Goal: Task Accomplishment & Management: Manage account settings

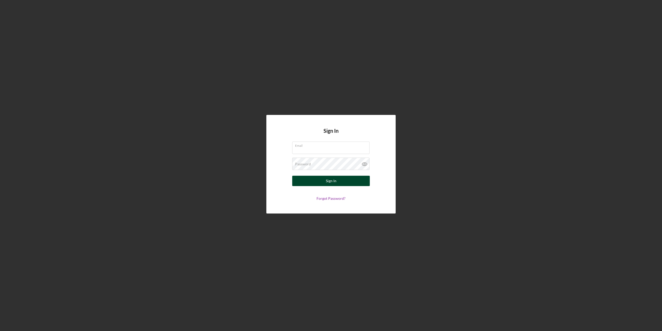
type input "rita.casper@ho-chunk.com"
click at [340, 181] on button "Sign In" at bounding box center [331, 181] width 78 height 10
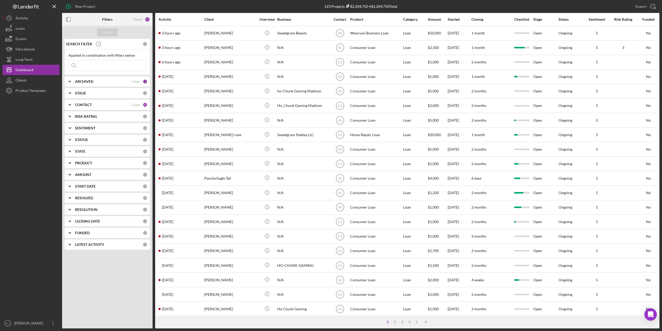
click at [109, 62] on input at bounding box center [107, 65] width 77 height 10
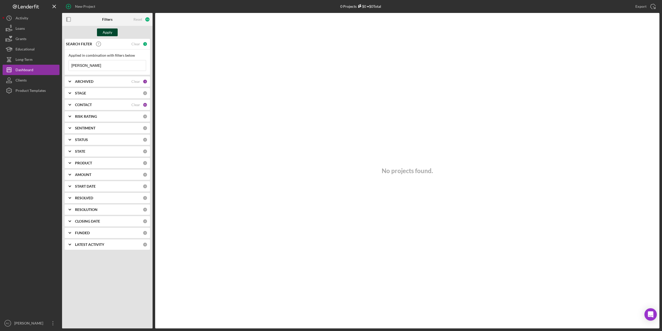
type input "[PERSON_NAME]"
click at [107, 30] on div "Apply" at bounding box center [108, 32] width 10 height 8
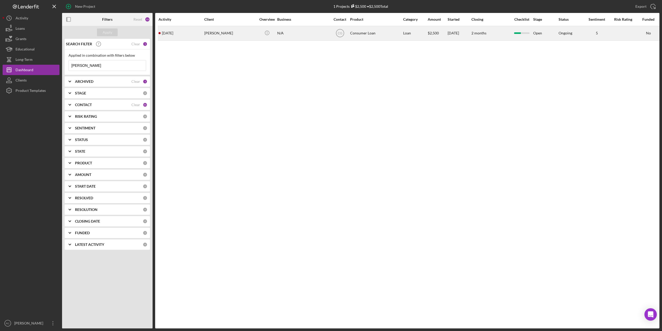
click at [226, 35] on div "[PERSON_NAME]" at bounding box center [230, 33] width 52 height 14
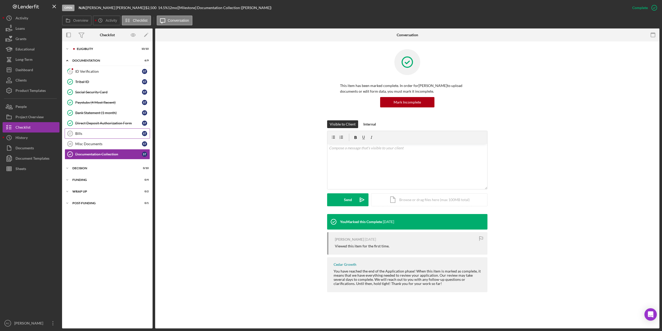
click at [82, 134] on div "Bills" at bounding box center [108, 133] width 67 height 4
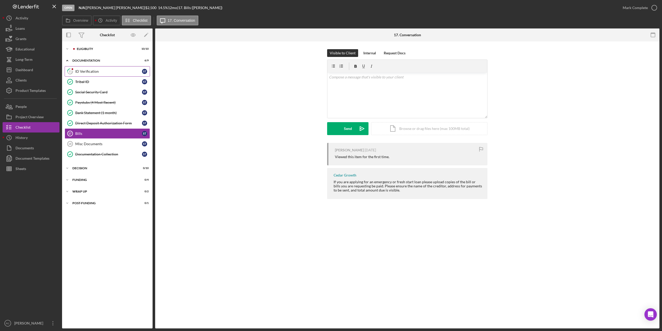
click at [88, 72] on div "ID Verification" at bounding box center [108, 71] width 67 height 4
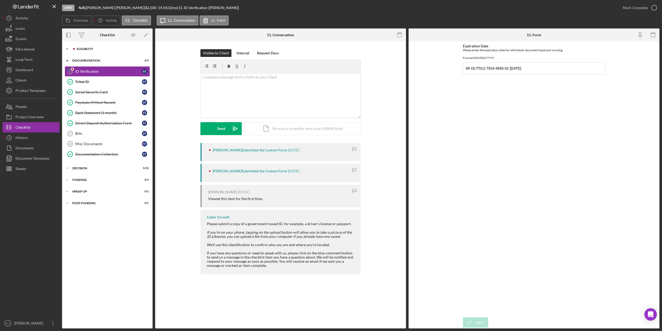
click at [78, 47] on div "Eligiblity" at bounding box center [111, 48] width 69 height 3
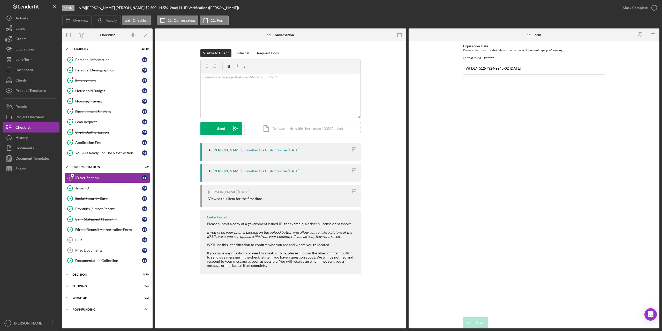
click at [86, 123] on div "Loan Request" at bounding box center [108, 122] width 67 height 4
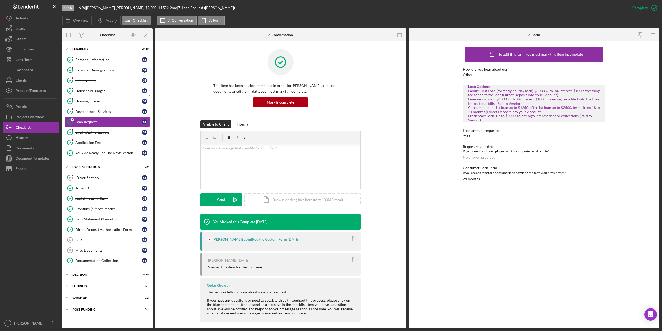
click at [88, 91] on div "Household Budget" at bounding box center [108, 91] width 67 height 4
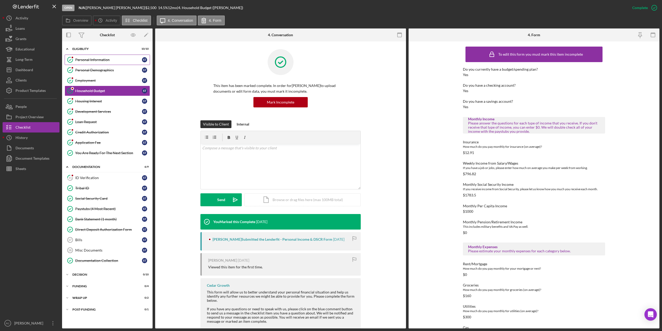
click at [100, 60] on div "Personal Information" at bounding box center [108, 60] width 67 height 4
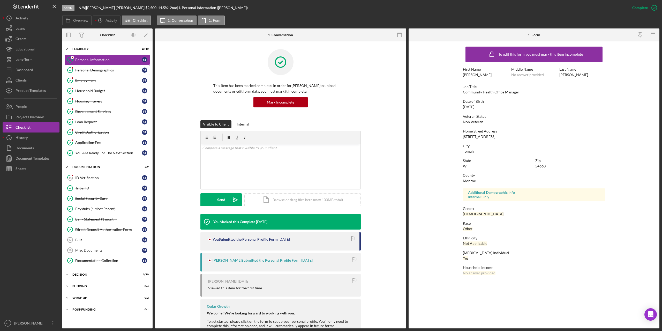
click at [97, 69] on div "Personal Demographics" at bounding box center [108, 70] width 67 height 4
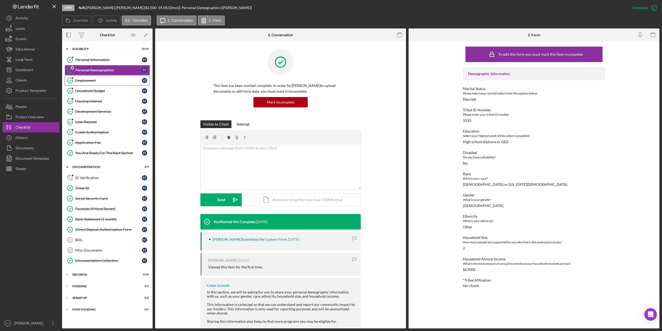
click at [81, 81] on div "Employment" at bounding box center [108, 80] width 67 height 4
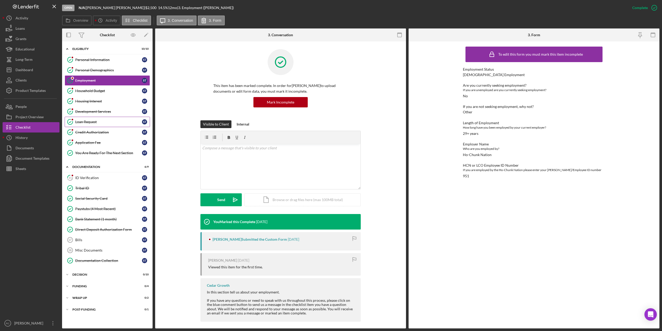
click at [93, 119] on link "Loan Request Loan Request S T" at bounding box center [107, 122] width 85 height 10
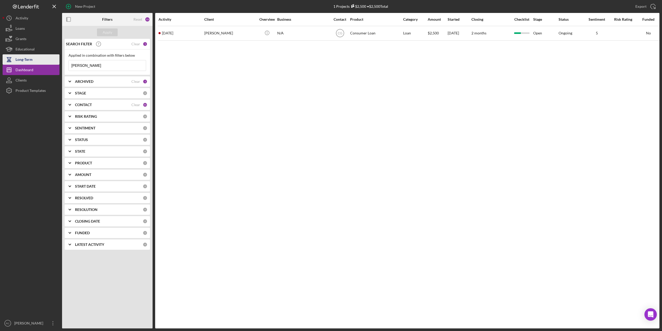
drag, startPoint x: 92, startPoint y: 65, endPoint x: 33, endPoint y: 63, distance: 59.3
click at [29, 67] on div "New Project 1 Projects $2,500 • $2,500 Total [PERSON_NAME] Export Icon/Export F…" at bounding box center [331, 164] width 657 height 328
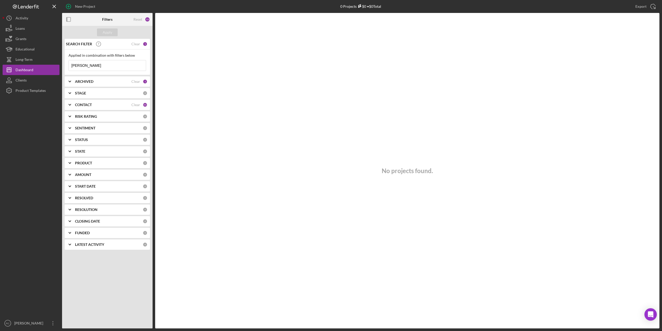
click at [81, 65] on input "[PERSON_NAME]" at bounding box center [107, 65] width 77 height 10
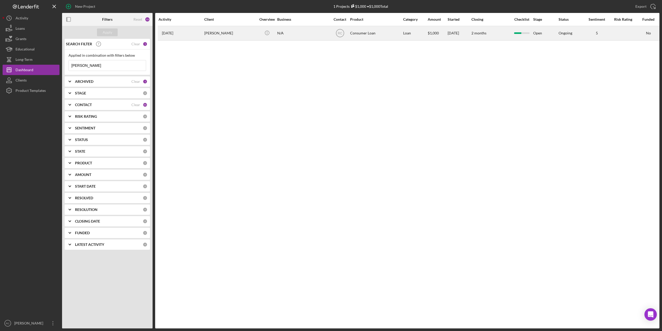
type input "[PERSON_NAME]"
click at [215, 32] on div "[PERSON_NAME]" at bounding box center [230, 33] width 52 height 14
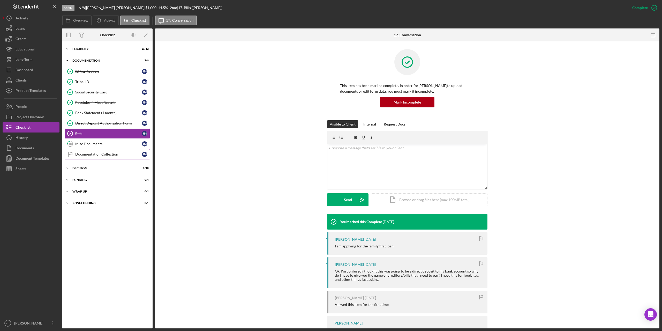
click at [88, 152] on div "Documentation Collection" at bounding box center [108, 154] width 67 height 4
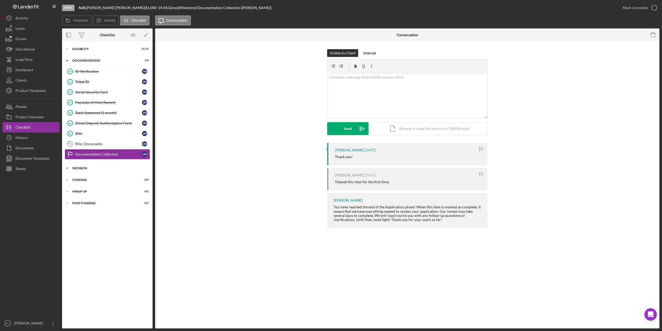
click at [82, 167] on div "Decision" at bounding box center [109, 168] width 74 height 3
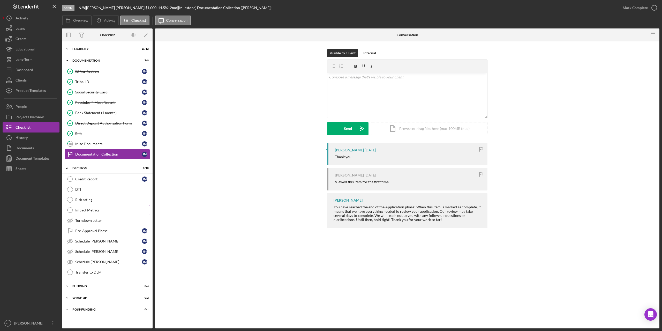
click at [91, 209] on div "Impact Metrics" at bounding box center [112, 210] width 75 height 4
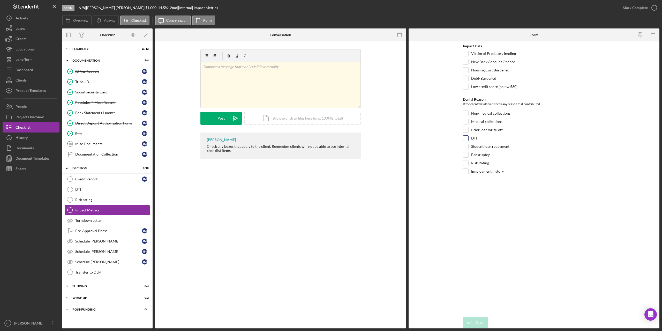
click at [466, 141] on input "DTI" at bounding box center [465, 138] width 5 height 5
checkbox input "true"
click at [474, 314] on div "Impact Data Victim of Predatory lending New Bank Account Opened Housing Cost Bu…" at bounding box center [534, 179] width 142 height 271
click at [476, 322] on div "Save" at bounding box center [479, 322] width 7 height 10
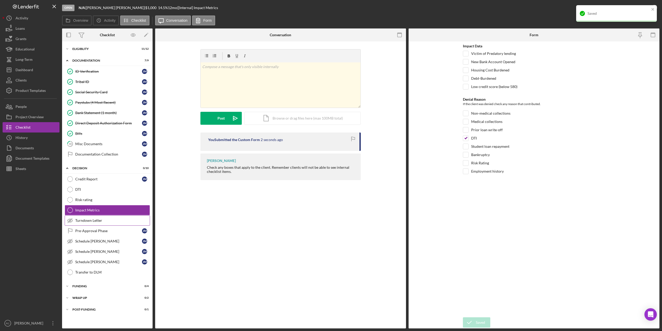
click at [97, 221] on div "Turndown Letter" at bounding box center [112, 220] width 75 height 4
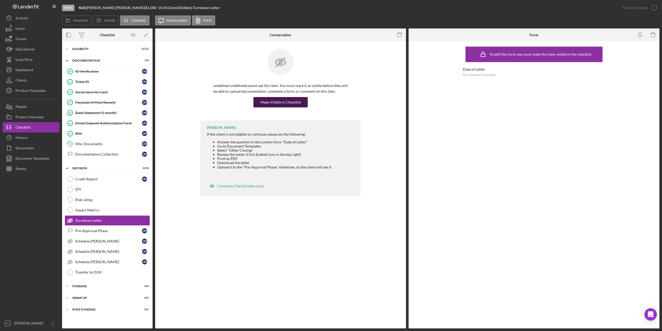
click at [283, 101] on div "Make Visible in Checklist" at bounding box center [281, 102] width 40 height 10
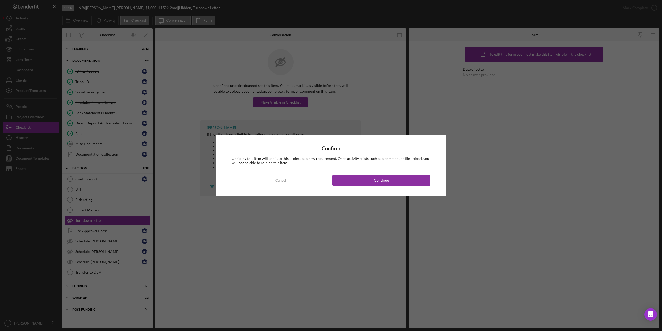
click at [346, 240] on div "Confirm Unhiding this item will add it to this project as a new requirement. On…" at bounding box center [331, 165] width 662 height 331
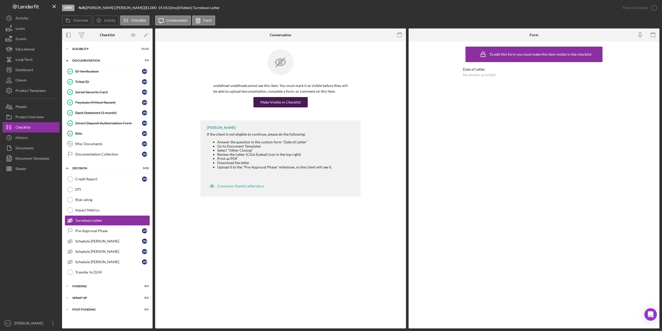
click at [274, 100] on div "Make Visible in Checklist" at bounding box center [281, 102] width 40 height 10
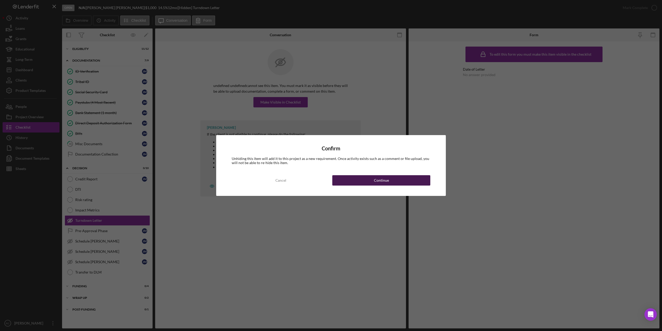
click at [404, 178] on button "Continue" at bounding box center [382, 180] width 98 height 10
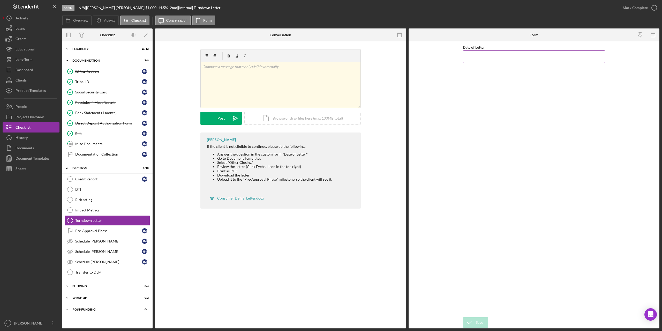
click at [486, 55] on input "Date of Letter" at bounding box center [534, 56] width 142 height 12
click at [463, 317] on button "Save" at bounding box center [475, 322] width 25 height 10
click at [486, 56] on input "12/02/5yyy" at bounding box center [534, 56] width 142 height 12
type input "1m/dd/yyyy"
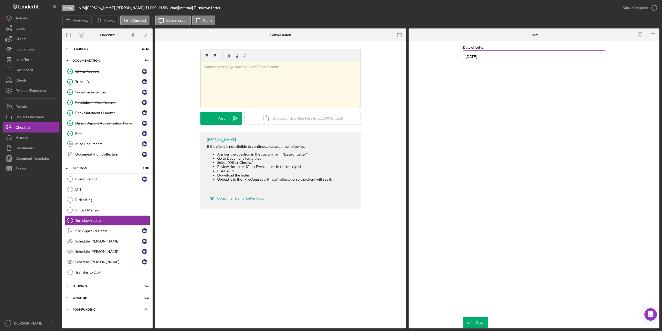
type input "[DATE]"
click at [463, 317] on button "Save" at bounding box center [475, 322] width 25 height 10
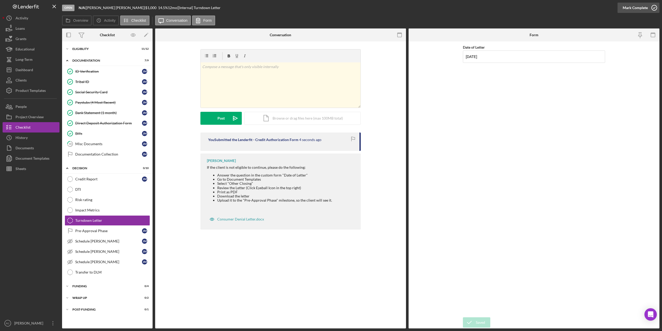
click at [654, 8] on icon "button" at bounding box center [654, 7] width 13 height 13
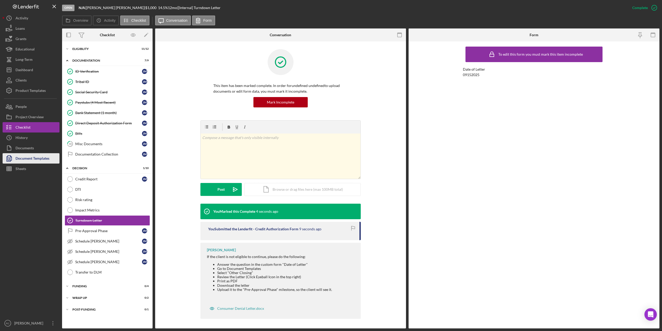
click at [34, 156] on div "Document Templates" at bounding box center [33, 159] width 34 height 12
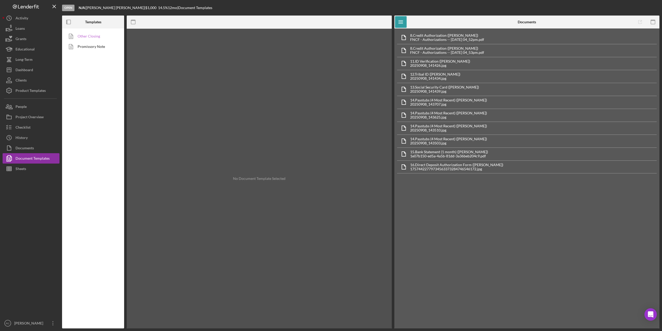
click at [97, 36] on link "Other Closing" at bounding box center [92, 36] width 54 height 10
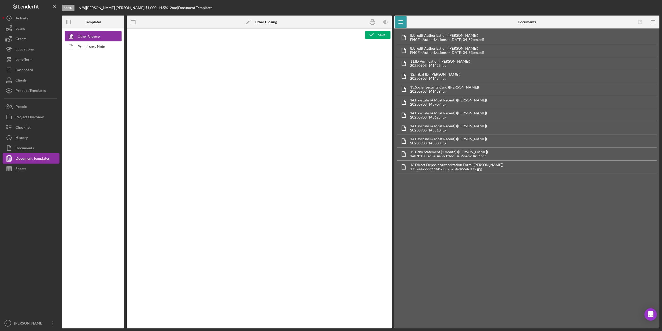
type textarea "<p style="margin-top: 0pt; margin-bottom: 0pt;">&nbsp;</p> <p style="margin-top…"
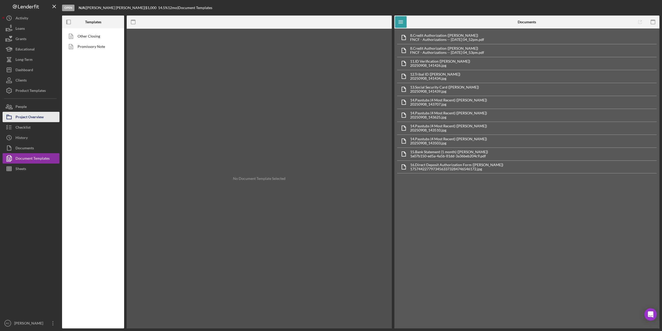
click at [35, 116] on div "Project Overview" at bounding box center [30, 118] width 28 height 12
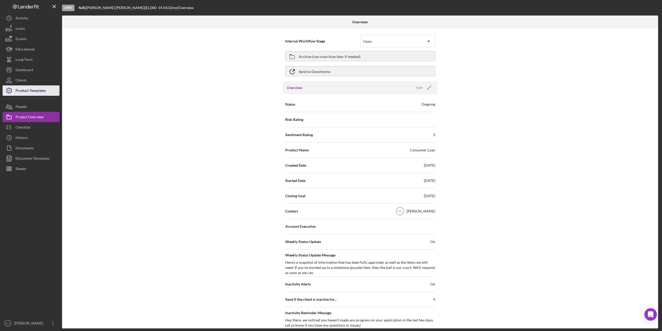
click at [31, 89] on div "Product Templates" at bounding box center [31, 91] width 30 height 12
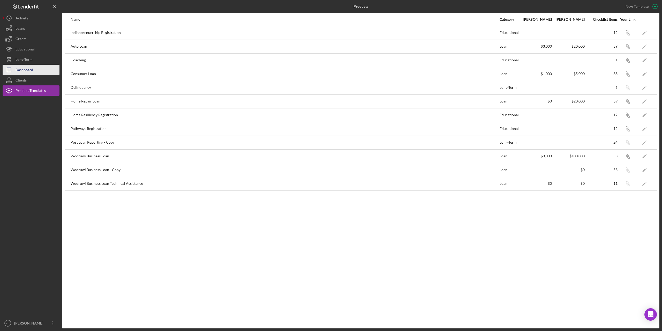
click at [30, 67] on div "Dashboard" at bounding box center [25, 71] width 18 height 12
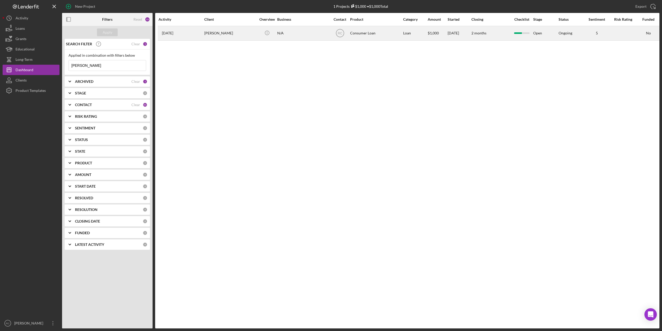
click at [216, 32] on div "[PERSON_NAME]" at bounding box center [230, 33] width 52 height 14
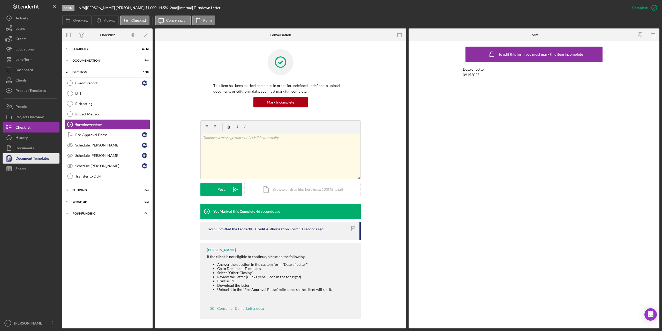
click at [39, 157] on div "Document Templates" at bounding box center [33, 159] width 34 height 12
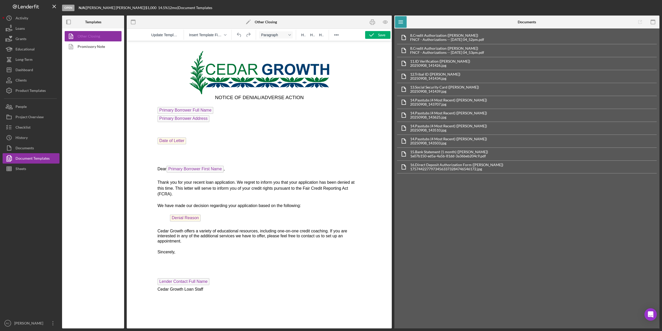
click at [97, 36] on link "Other Closing" at bounding box center [92, 36] width 54 height 10
click at [386, 21] on icon "button" at bounding box center [385, 22] width 4 height 3
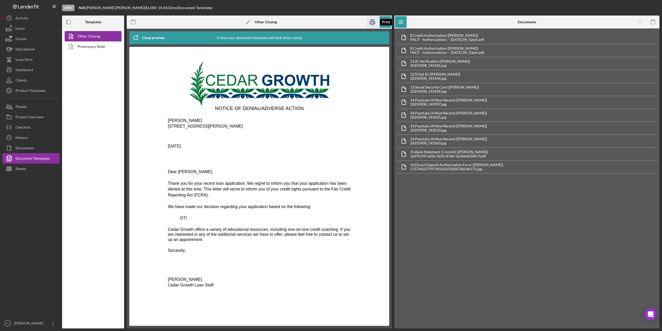
click at [372, 21] on icon "button" at bounding box center [373, 22] width 12 height 12
click at [18, 19] on div "Activity" at bounding box center [22, 19] width 13 height 12
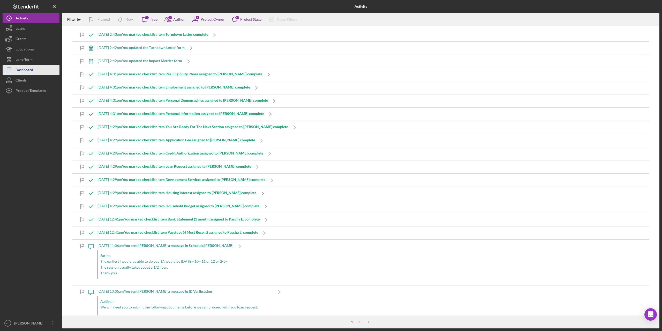
click at [28, 68] on div "Dashboard" at bounding box center [25, 71] width 18 height 12
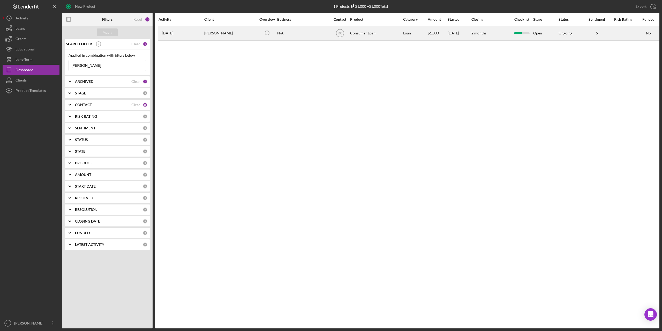
click at [211, 34] on div "[PERSON_NAME]" at bounding box center [230, 33] width 52 height 14
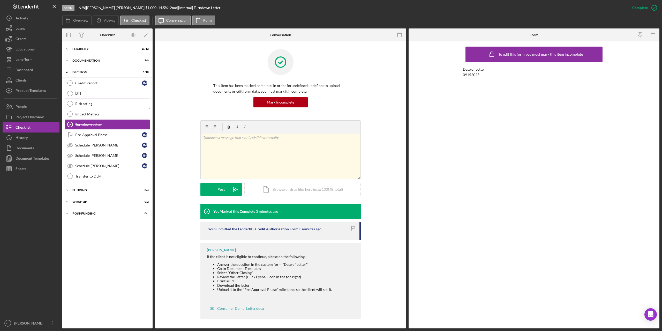
click at [85, 105] on div "Risk rating" at bounding box center [112, 104] width 75 height 4
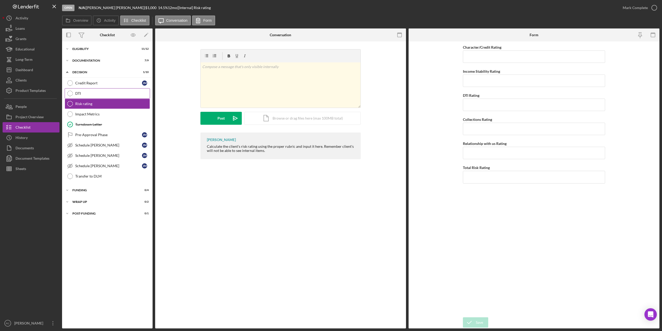
click at [98, 94] on div "DTI" at bounding box center [112, 93] width 75 height 4
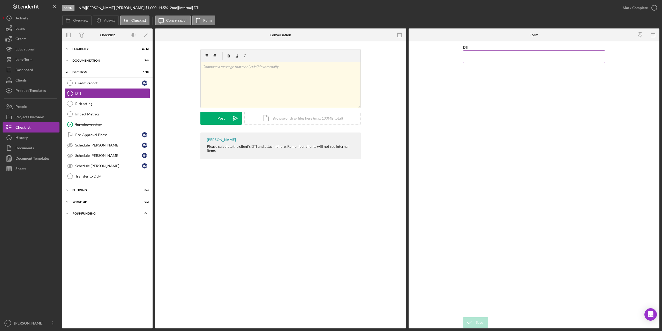
click at [488, 60] on input "DTI" at bounding box center [534, 56] width 142 height 12
type input "51.00000%"
click at [477, 322] on div "Save" at bounding box center [479, 322] width 7 height 10
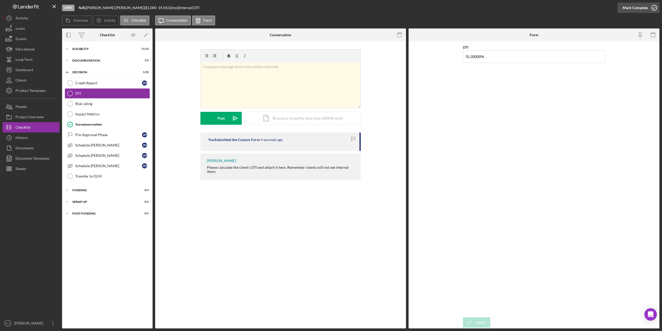
click at [656, 7] on icon "button" at bounding box center [654, 7] width 13 height 13
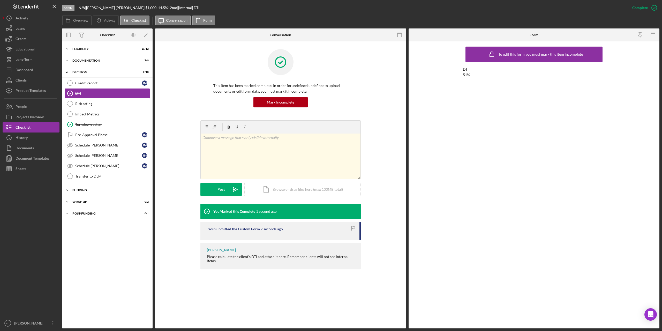
click at [84, 189] on div "Funding" at bounding box center [109, 190] width 74 height 3
click at [39, 117] on div "Project Overview" at bounding box center [30, 118] width 28 height 12
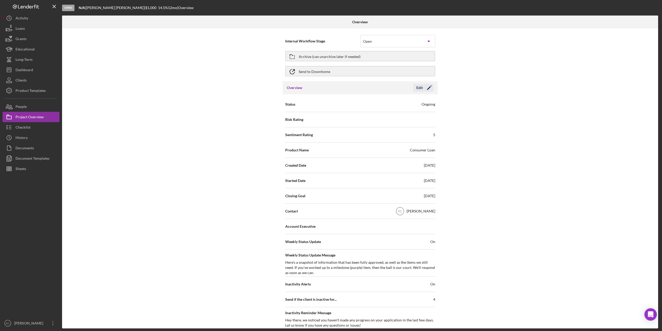
click at [431, 89] on icon "Icon/Edit" at bounding box center [429, 87] width 13 height 13
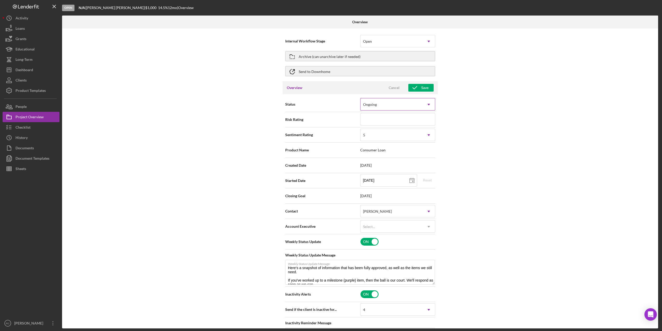
click at [408, 105] on div "Ongoing" at bounding box center [392, 105] width 62 height 12
click at [473, 130] on div "Internal Workflow Stage Open Icon/Dropdown Arrow Archive (can unarchive later i…" at bounding box center [360, 178] width 596 height 300
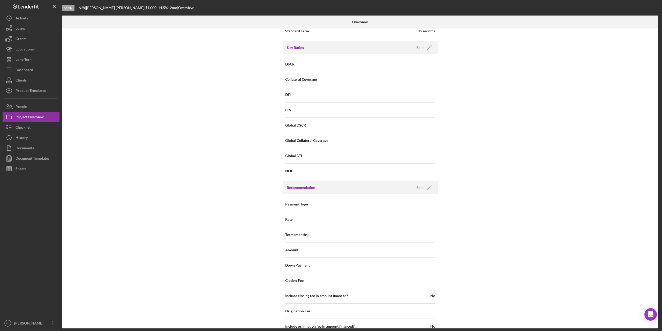
scroll to position [500, 0]
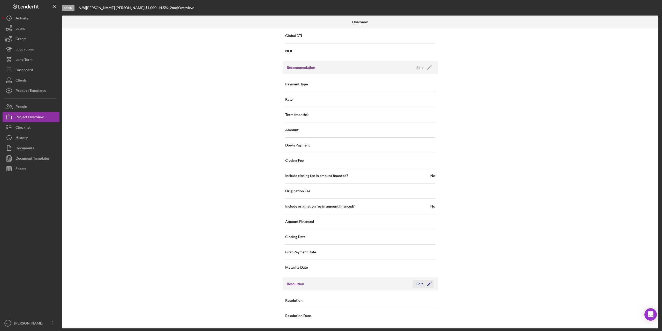
click at [428, 283] on icon "Icon/Edit" at bounding box center [429, 283] width 13 height 13
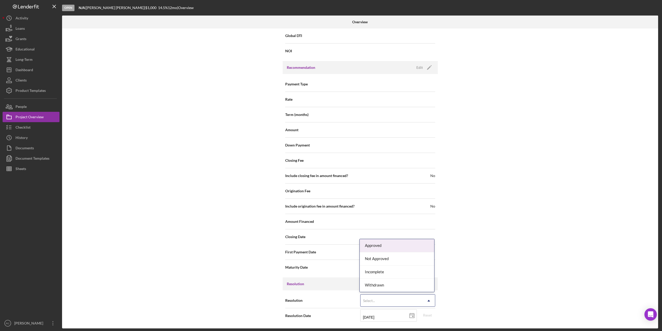
click at [417, 300] on div "Select..." at bounding box center [392, 301] width 62 height 12
click at [395, 257] on div "Not Approved" at bounding box center [397, 258] width 75 height 13
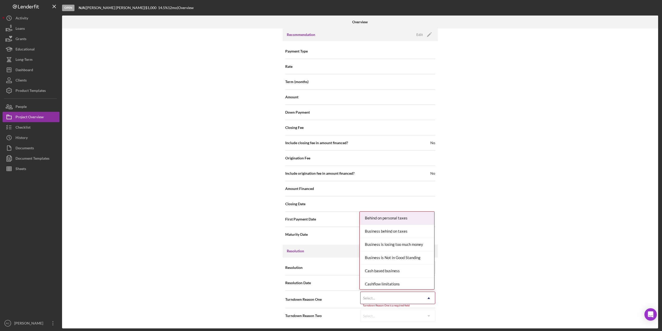
click at [387, 298] on div "Select..." at bounding box center [392, 298] width 62 height 12
click at [383, 280] on div "DENIED" at bounding box center [397, 281] width 75 height 13
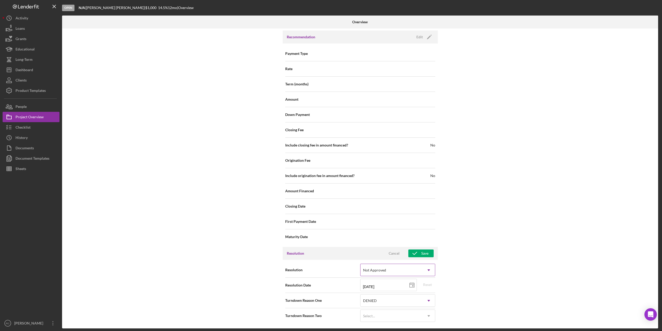
scroll to position [530, 0]
click at [389, 314] on div "Select..." at bounding box center [392, 316] width 62 height 12
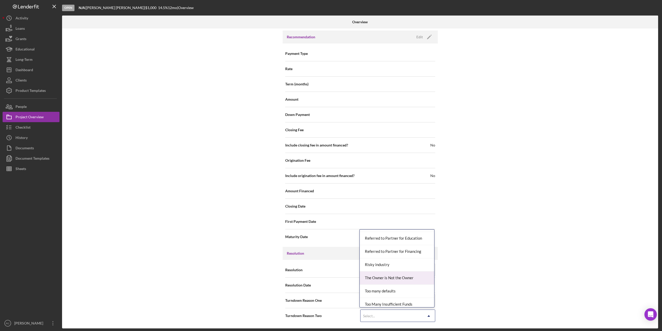
scroll to position [648, 0]
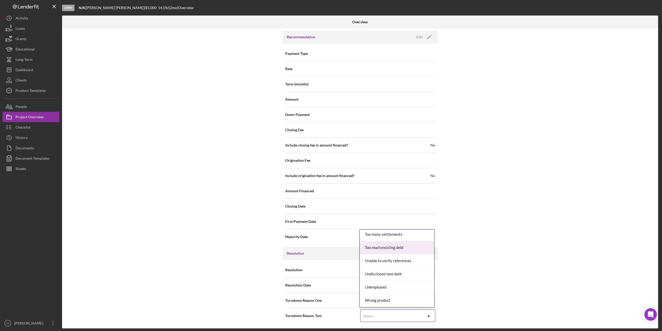
click at [394, 246] on div "Too much existing debt" at bounding box center [397, 247] width 75 height 13
click at [426, 252] on div "Save" at bounding box center [425, 253] width 7 height 8
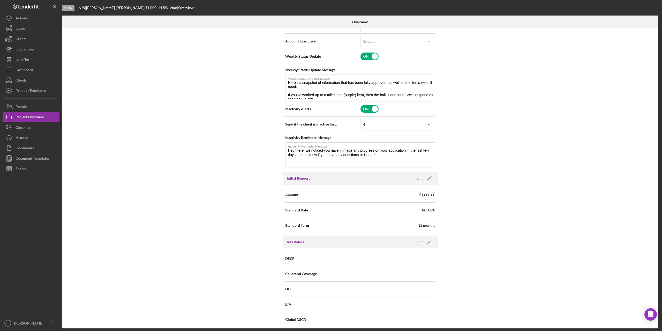
scroll to position [0, 0]
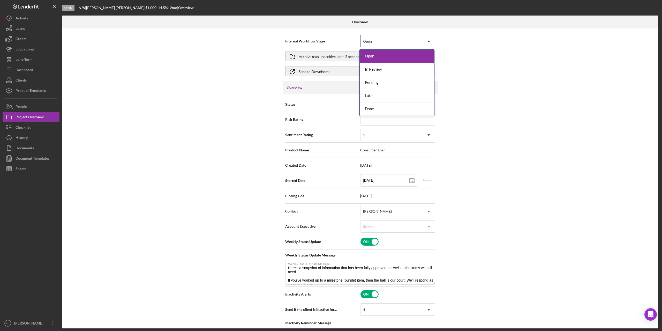
click at [398, 39] on div "Open" at bounding box center [392, 41] width 62 height 12
click at [367, 107] on div "Done" at bounding box center [397, 108] width 75 height 13
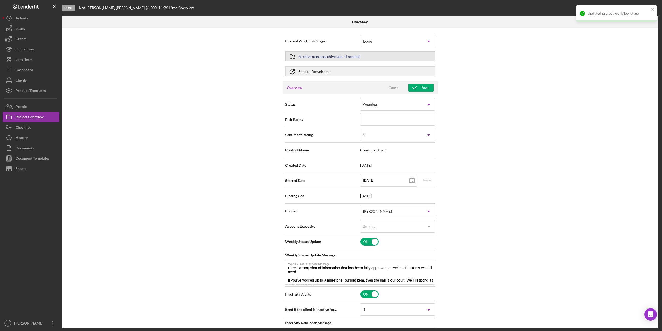
click at [371, 56] on button "Archive (can unarchive later if needed)" at bounding box center [360, 56] width 150 height 10
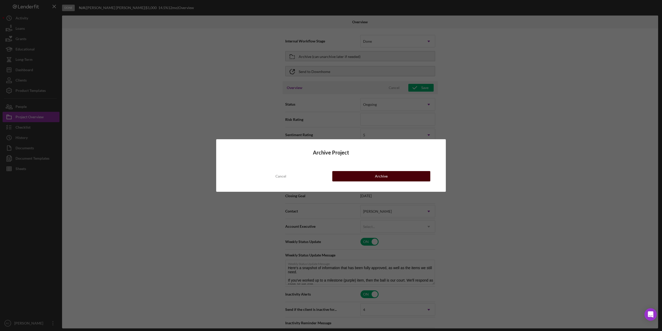
click at [378, 176] on div "Archive" at bounding box center [381, 176] width 13 height 10
type textarea "Here's a snapshot of information that has been fully approved, as well as the i…"
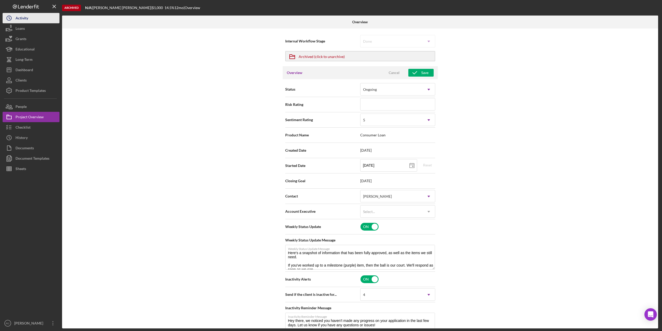
click at [25, 18] on div "Activity" at bounding box center [22, 19] width 13 height 12
